Goal: Navigation & Orientation: Find specific page/section

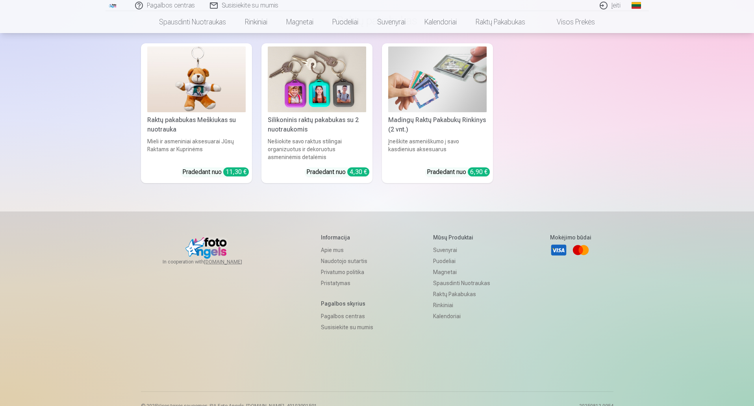
scroll to position [2307, 0]
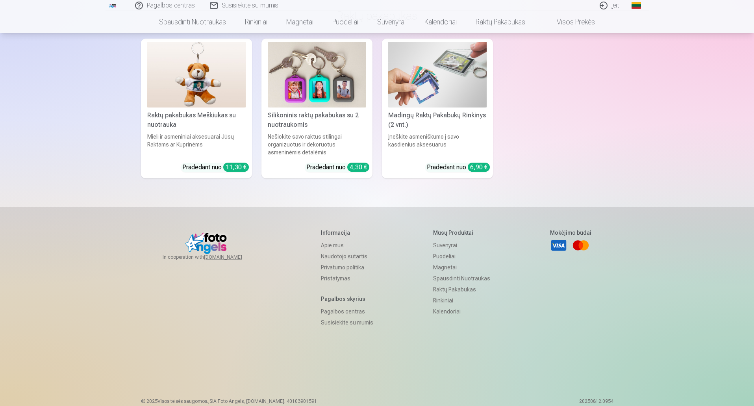
click at [335, 306] on link "Pagalbos centras" at bounding box center [347, 311] width 52 height 11
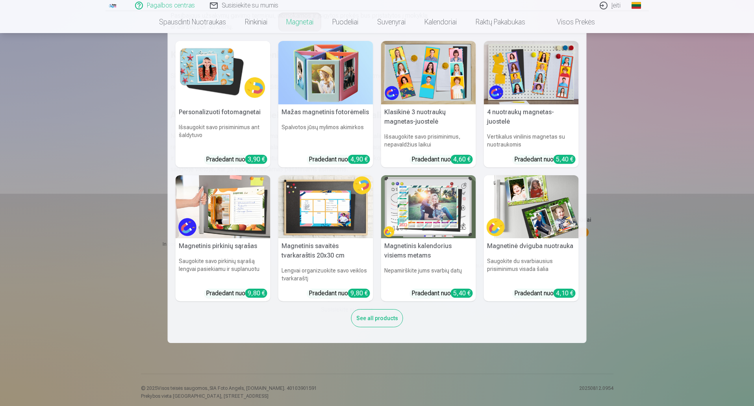
scroll to position [433, 0]
click at [683, 324] on nav "Personalizuoti fotomagnetai Išsaugokit savo prisiminimus ant šaldytuvo Pradedan…" at bounding box center [377, 188] width 754 height 310
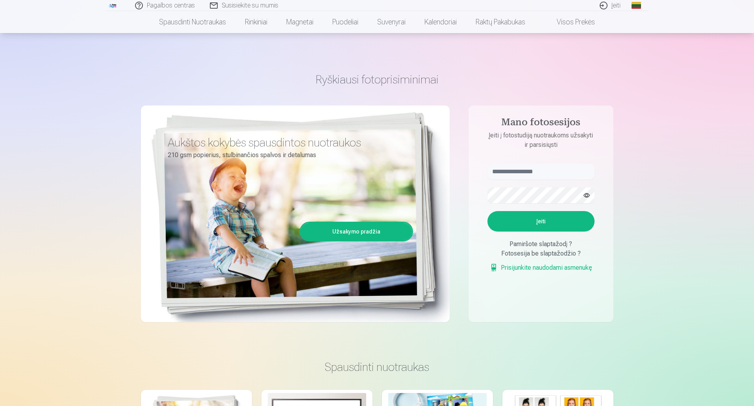
scroll to position [2307, 0]
